Goal: Information Seeking & Learning: Learn about a topic

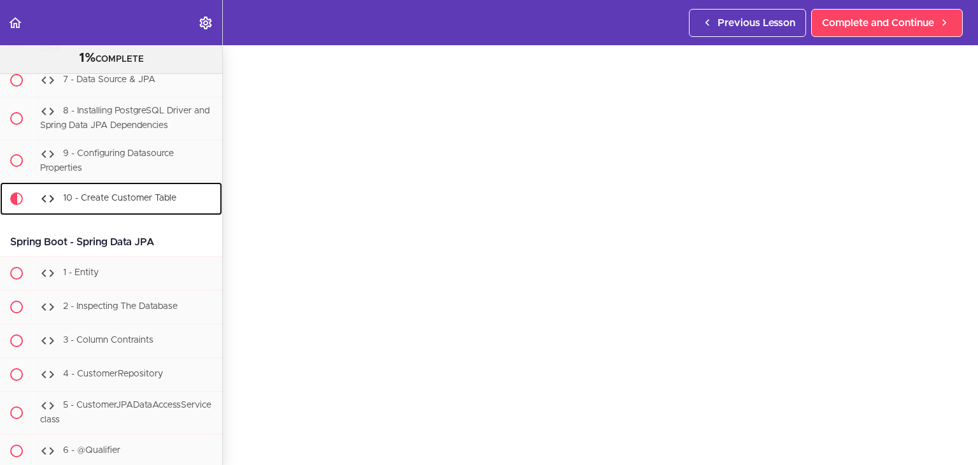
scroll to position [14081, 0]
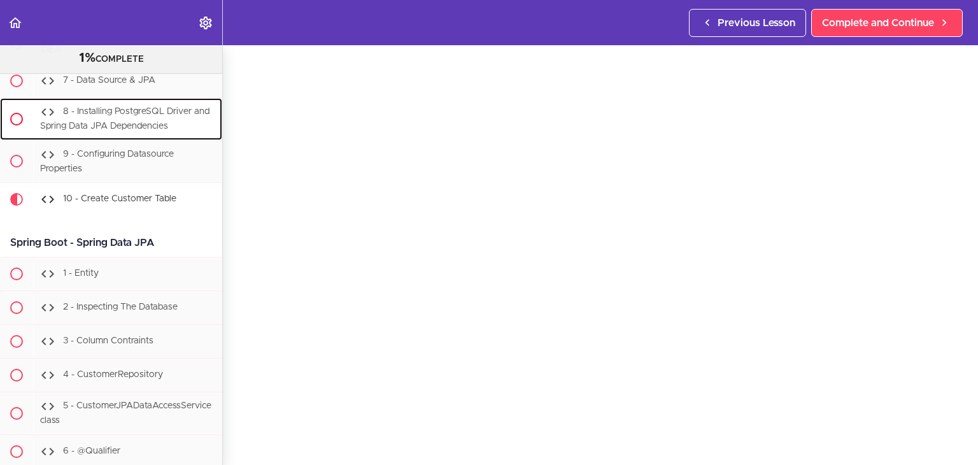
click at [132, 140] on div "8 - Installing PostgreSQL Driver and Spring Data JPA Dependencies" at bounding box center [127, 119] width 189 height 42
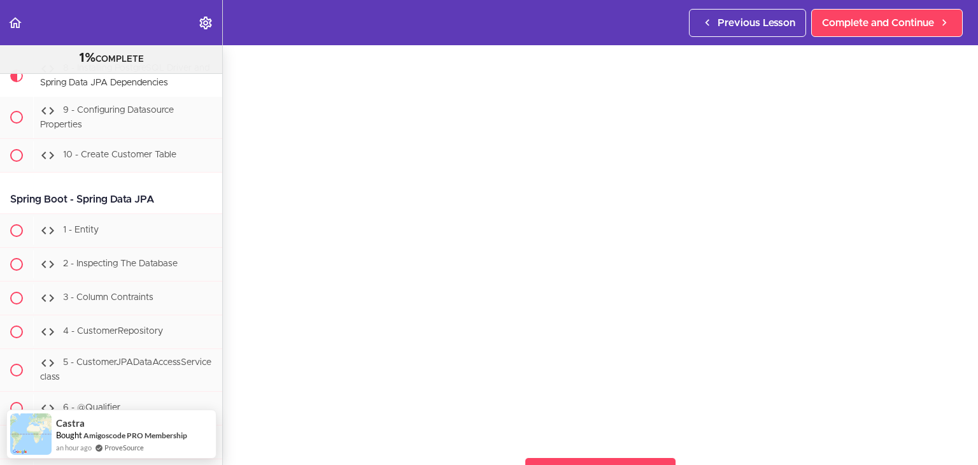
scroll to position [64, 0]
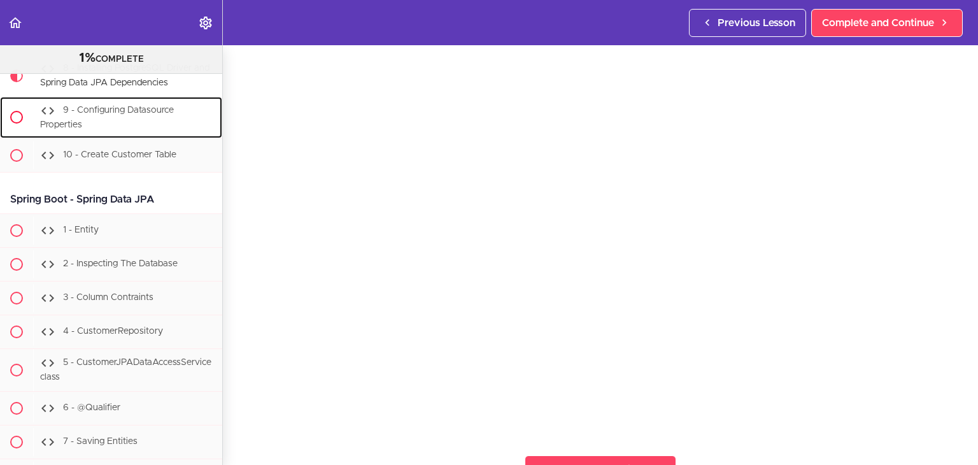
drag, startPoint x: 89, startPoint y: 147, endPoint x: 104, endPoint y: 152, distance: 15.9
click at [89, 129] on span "9 - Configuring Datasource Properties" at bounding box center [107, 118] width 134 height 24
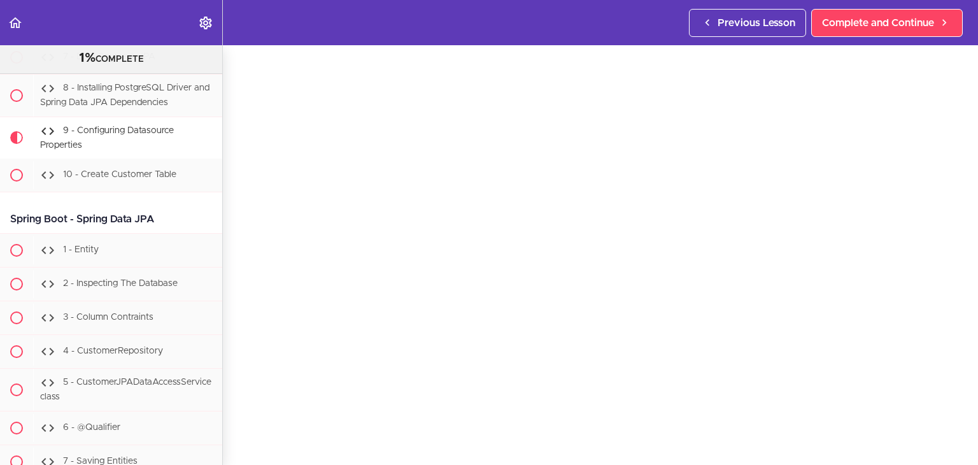
scroll to position [14102, 0]
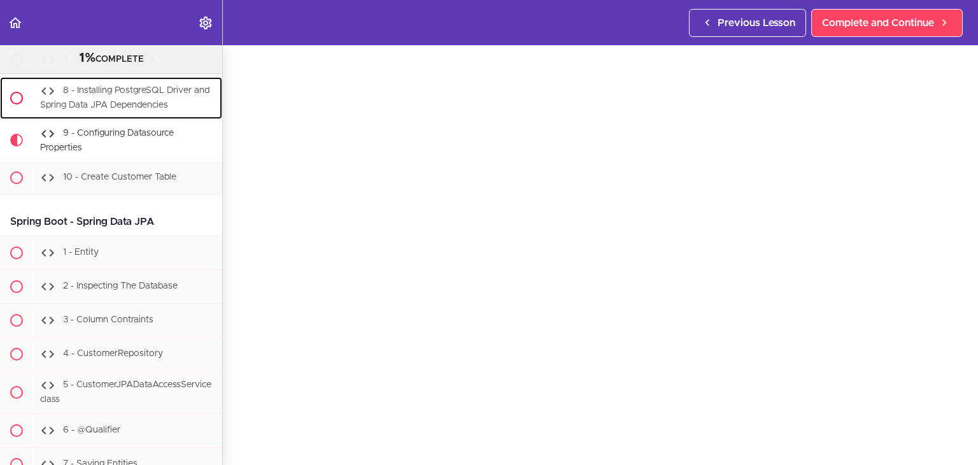
click at [142, 119] on div "8 - Installing PostgreSQL Driver and Spring Data JPA Dependencies" at bounding box center [127, 98] width 189 height 42
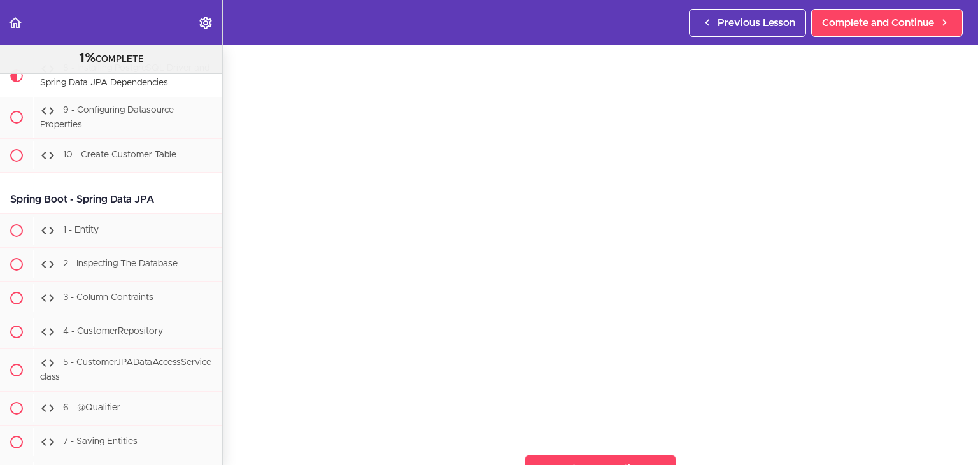
scroll to position [64, 0]
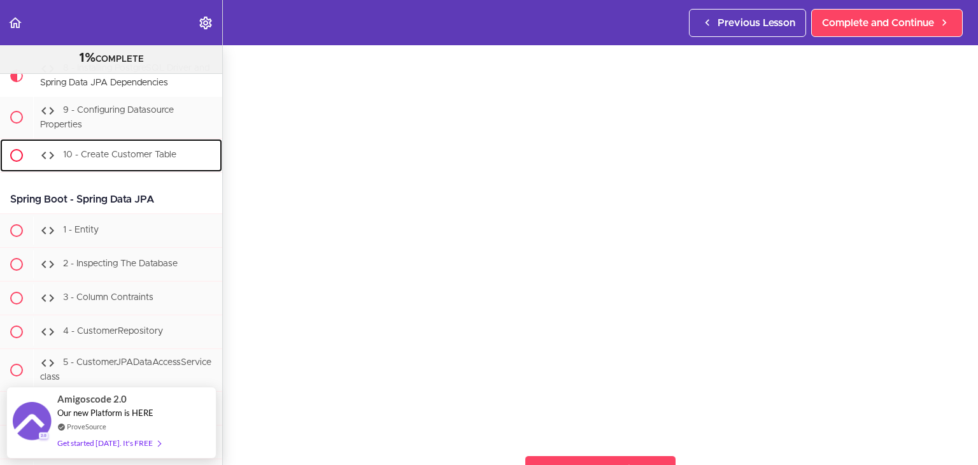
click at [113, 169] on div "10 - Create Customer Table" at bounding box center [127, 155] width 189 height 28
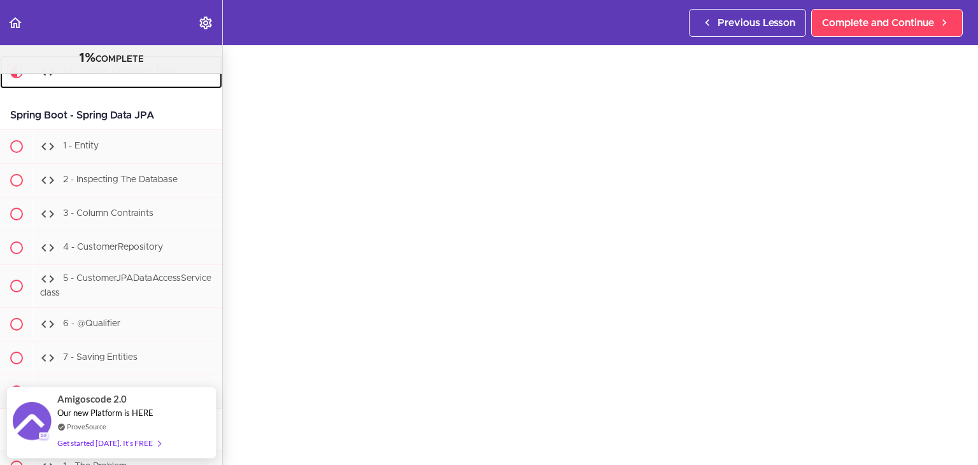
scroll to position [38, 0]
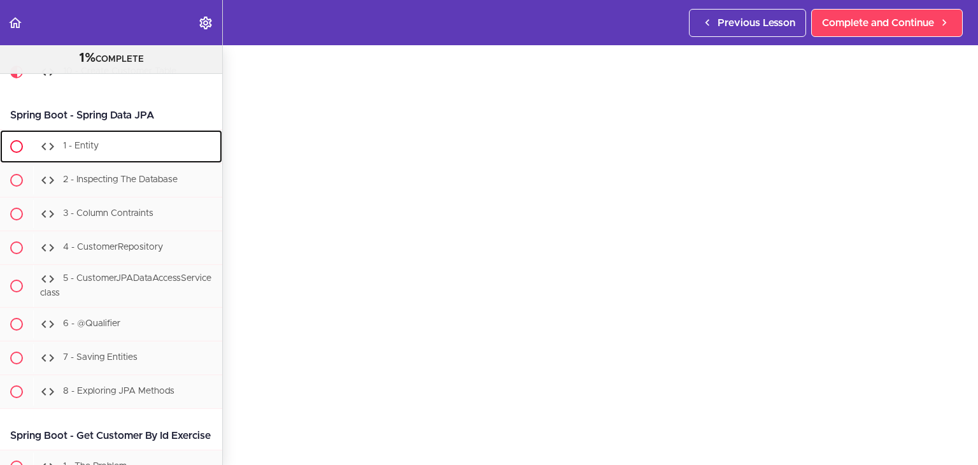
click at [85, 151] on span "1 - Entity" at bounding box center [81, 146] width 36 height 9
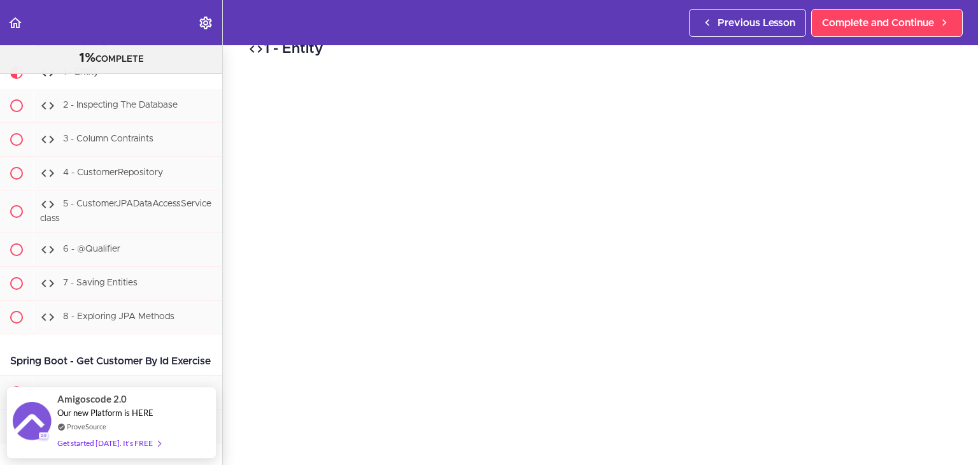
scroll to position [38, 0]
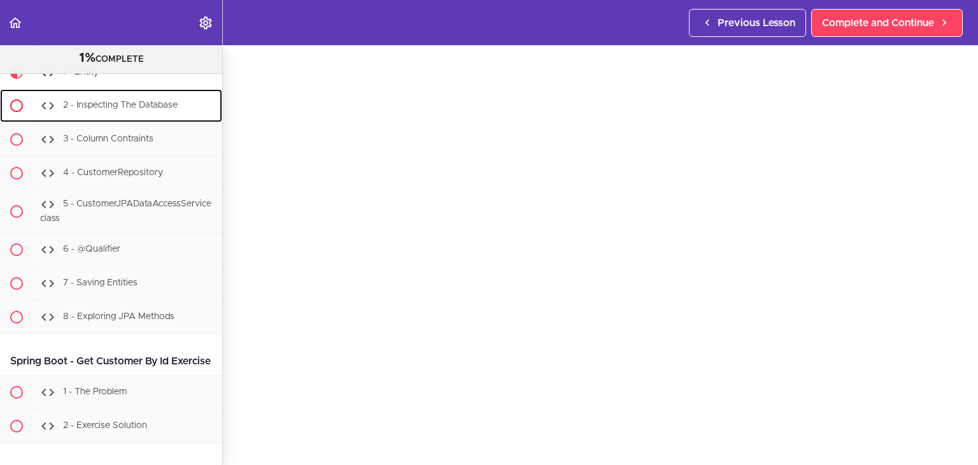
click at [92, 110] on span "2 - Inspecting The Database" at bounding box center [120, 105] width 115 height 9
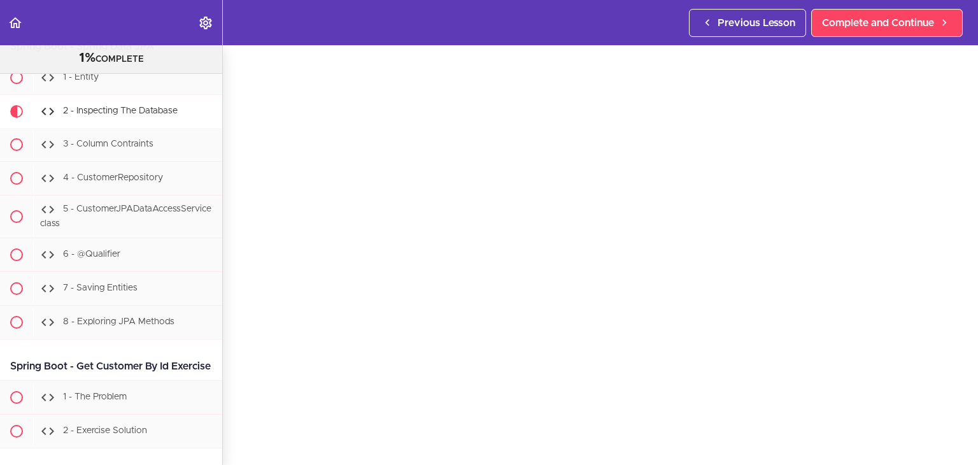
scroll to position [14280, 0]
